Goal: Navigation & Orientation: Find specific page/section

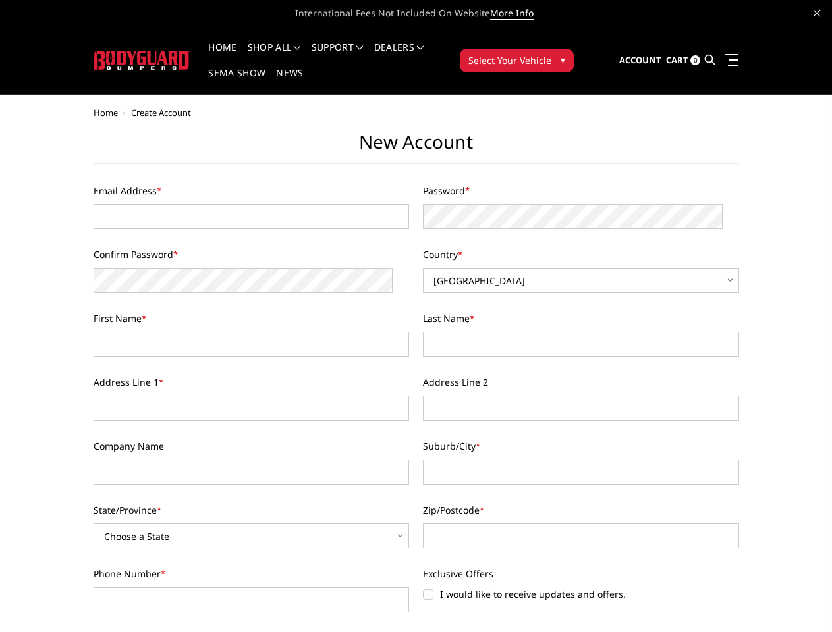
click at [416, 316] on div "Last Name *" at bounding box center [581, 334] width 330 height 45
click at [355, 47] on li "Support FAQ Install Instructions Shipping Warranty Terms & Conditions Cancellat…" at bounding box center [337, 56] width 63 height 26
click at [354, 55] on li "Support FAQ Install Instructions Shipping Warranty Terms & Conditions Cancellat…" at bounding box center [337, 56] width 63 height 26
click at [551, 53] on span "Select Your Vehicle" at bounding box center [509, 60] width 83 height 14
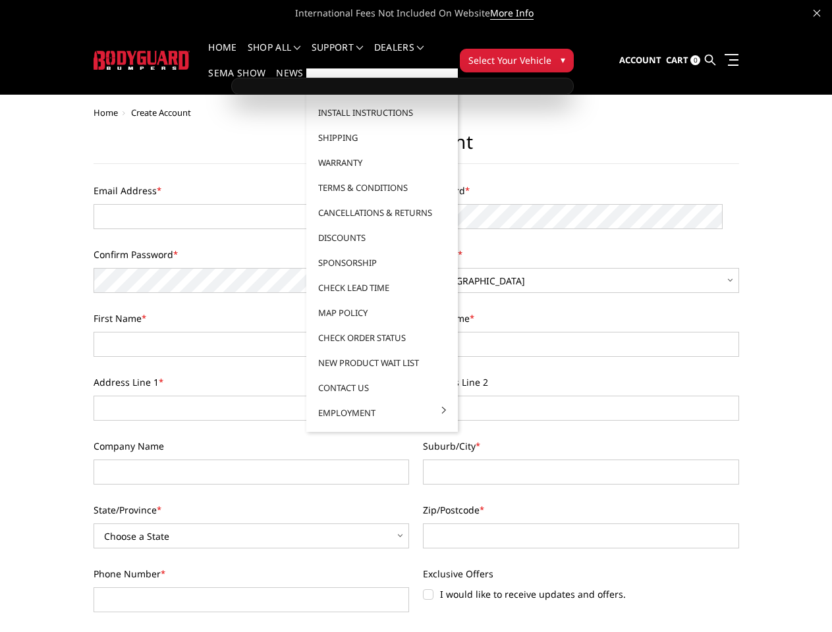
click at [551, 53] on span "Select Your Vehicle" at bounding box center [509, 60] width 83 height 14
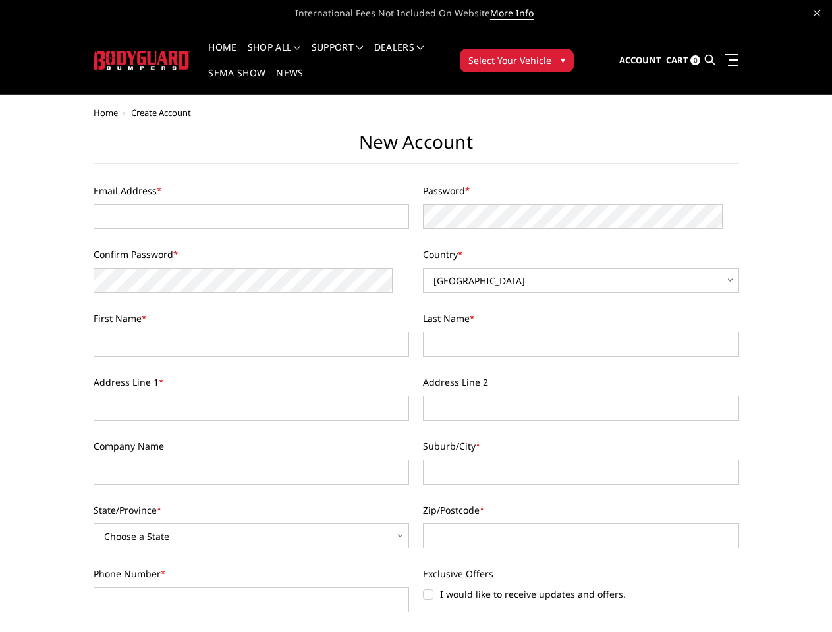
click at [416, 632] on html "International Fees Not Included On Website More Info Home shop all Bronco [DATE…" at bounding box center [416, 644] width 832 height 1289
